Goal: Find contact information: Find contact information

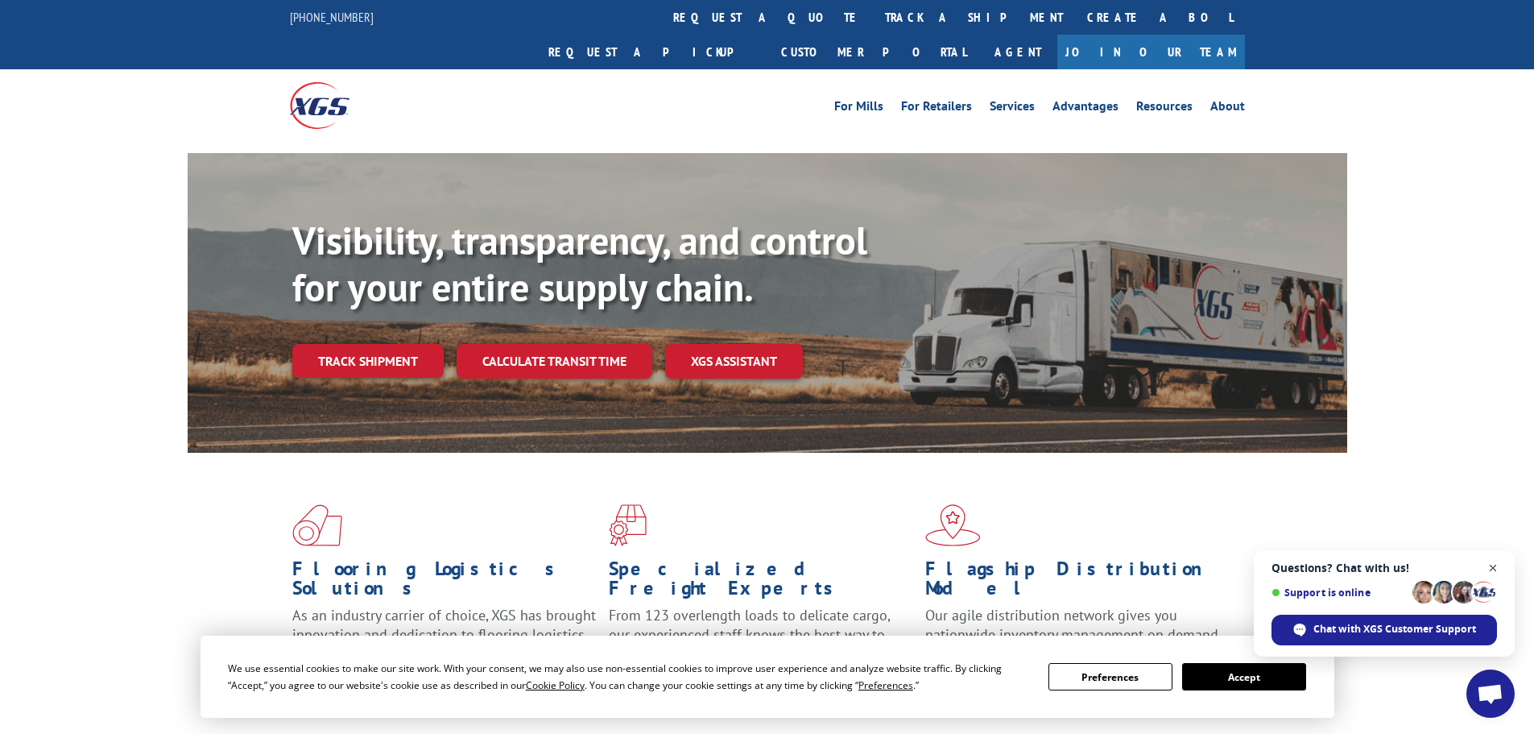
click at [1490, 567] on span "Close chat" at bounding box center [1493, 568] width 20 height 20
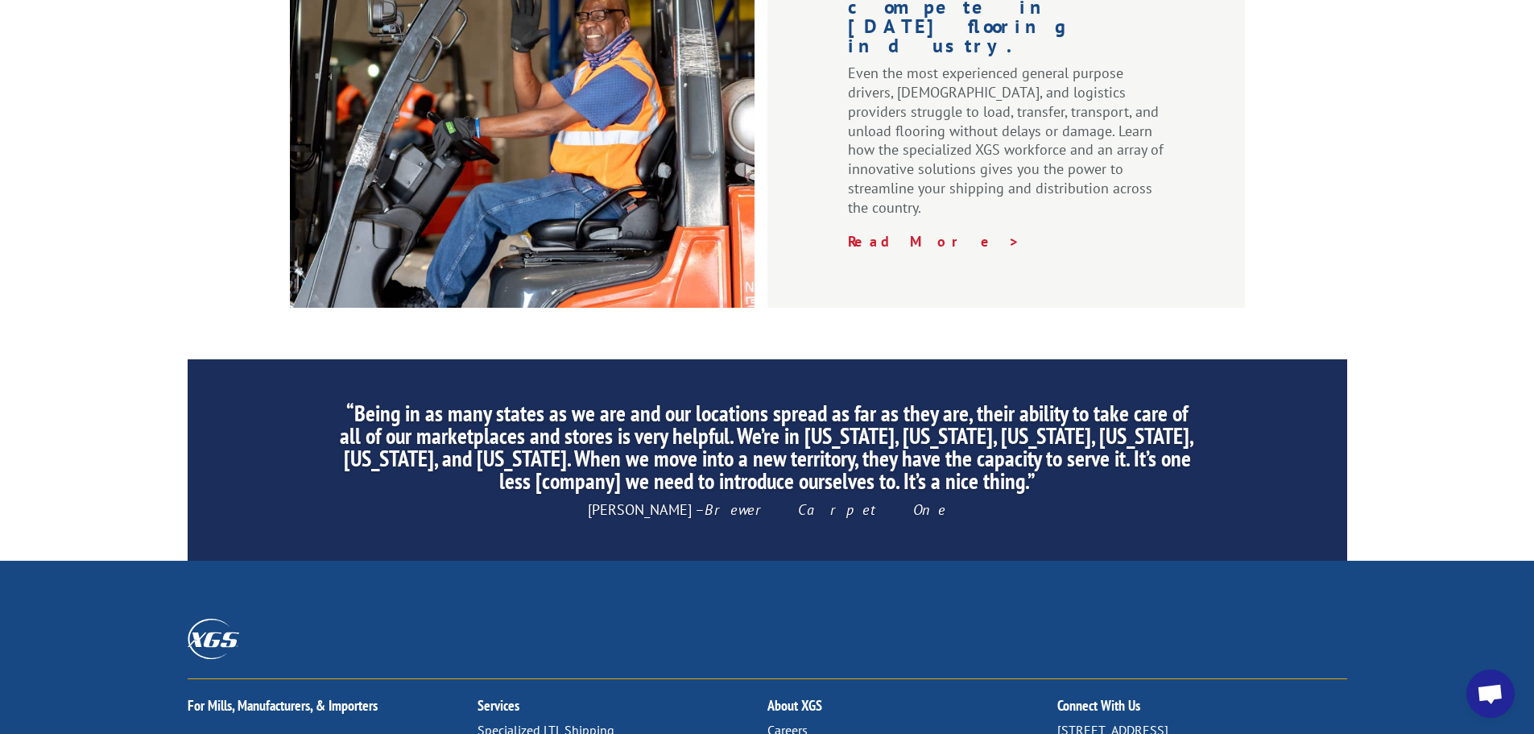
scroll to position [2453, 0]
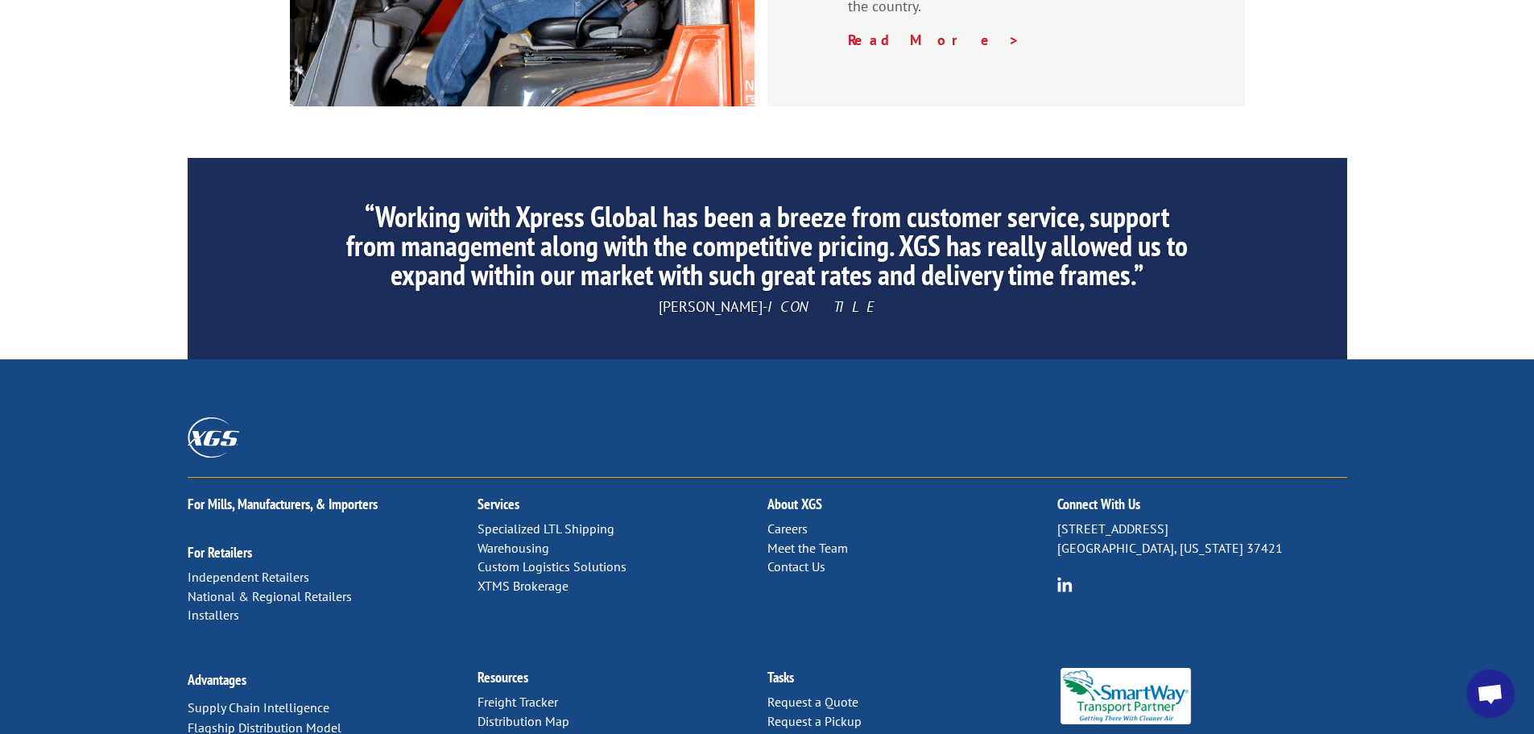
click at [779, 558] on link "Contact Us" at bounding box center [796, 566] width 58 height 16
